Goal: Task Accomplishment & Management: Manage account settings

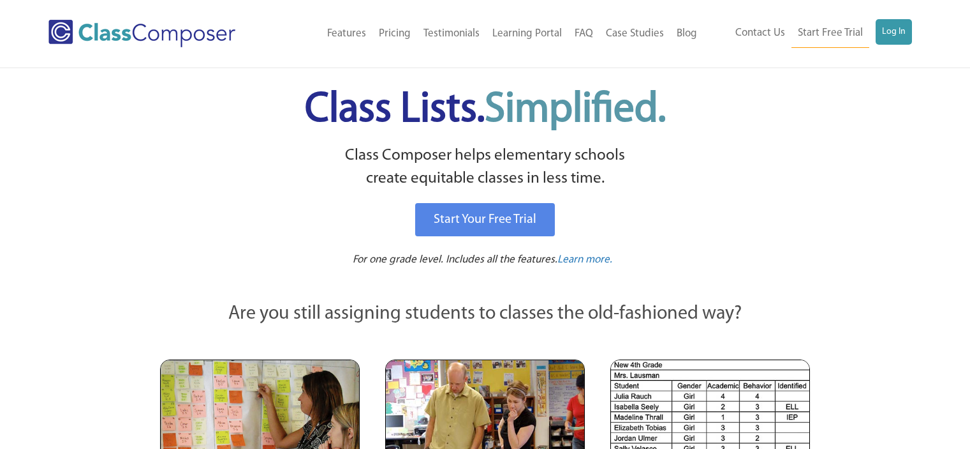
click at [891, 31] on link "Log In" at bounding box center [894, 32] width 36 height 26
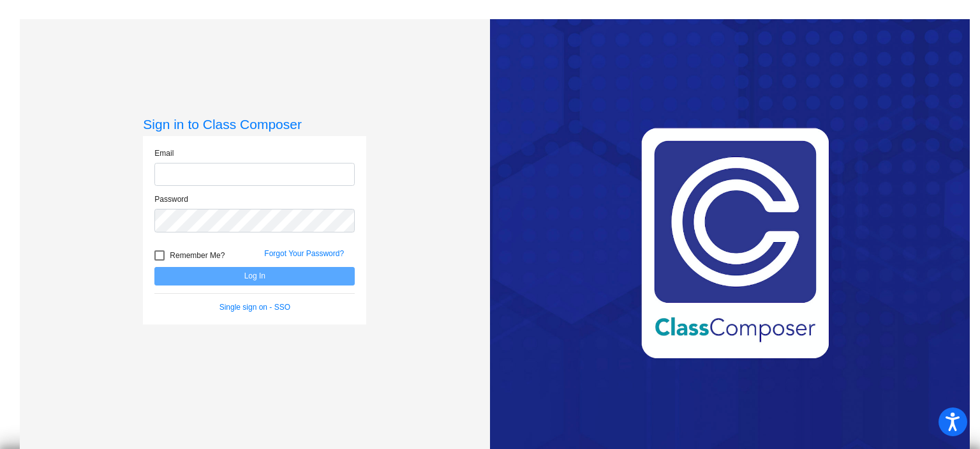
type input "[EMAIL_ADDRESS][DOMAIN_NAME]"
click at [311, 272] on button "Log In" at bounding box center [254, 276] width 200 height 19
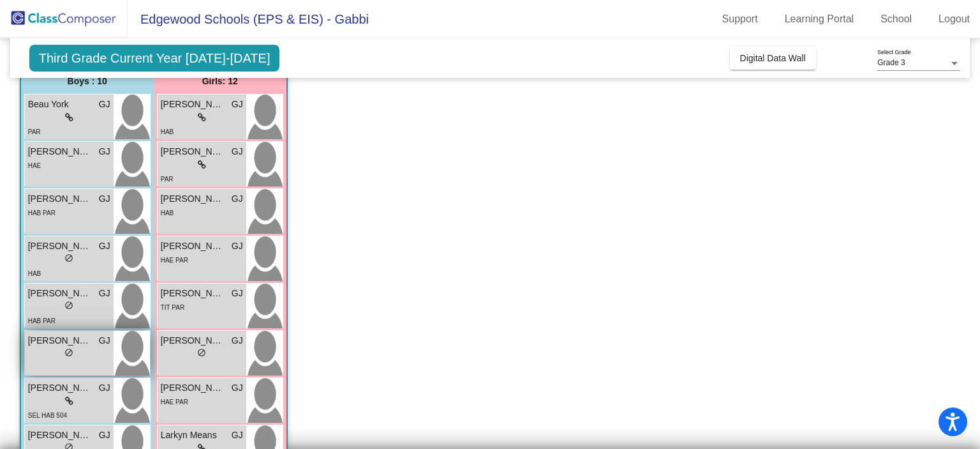
scroll to position [87, 0]
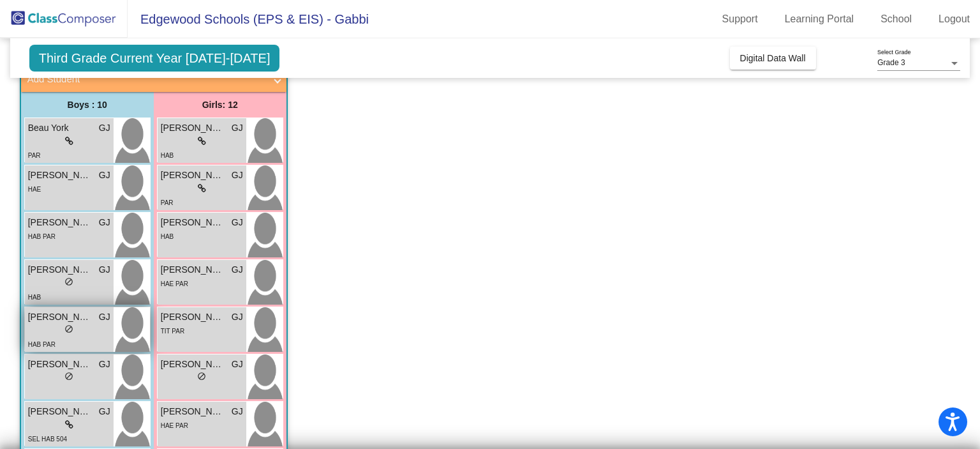
click at [77, 331] on div "lock do_not_disturb_alt" at bounding box center [69, 329] width 82 height 13
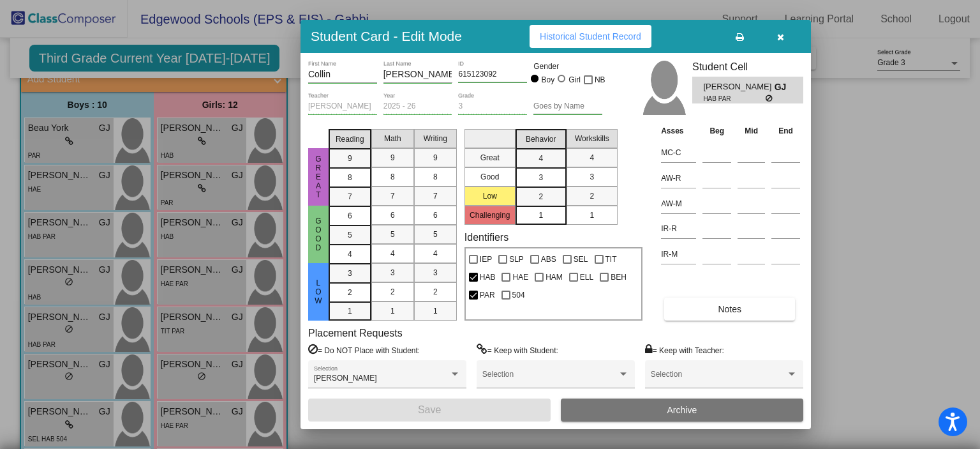
click at [771, 35] on button "button" at bounding box center [780, 36] width 41 height 23
